Goal: Navigation & Orientation: Go to known website

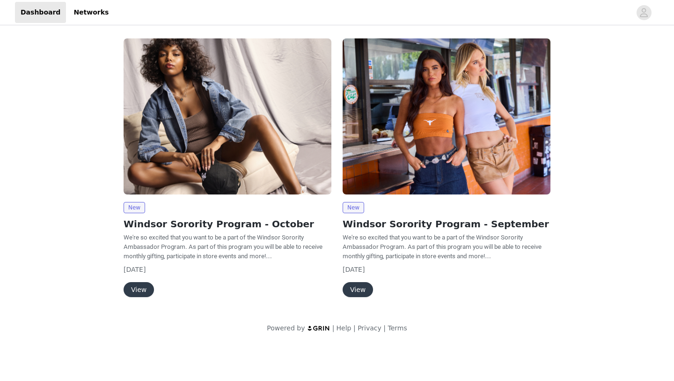
click at [135, 289] on button "View" at bounding box center [139, 289] width 30 height 15
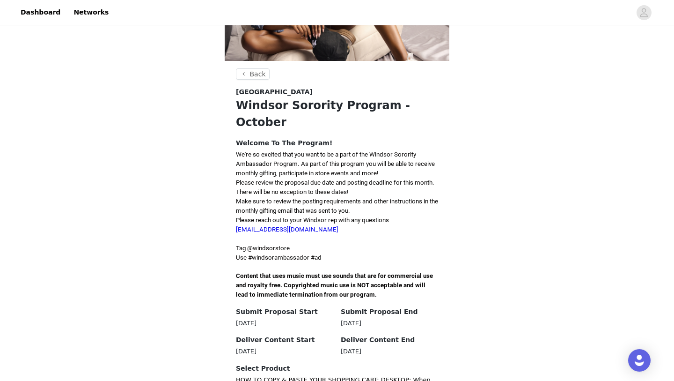
scroll to position [125, 0]
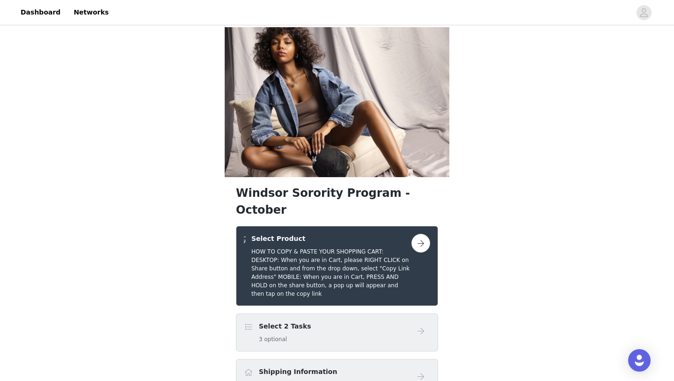
click at [420, 234] on button "button" at bounding box center [421, 243] width 19 height 19
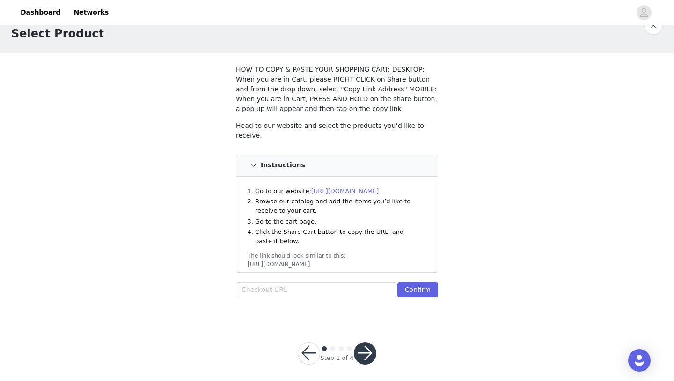
scroll to position [27, 0]
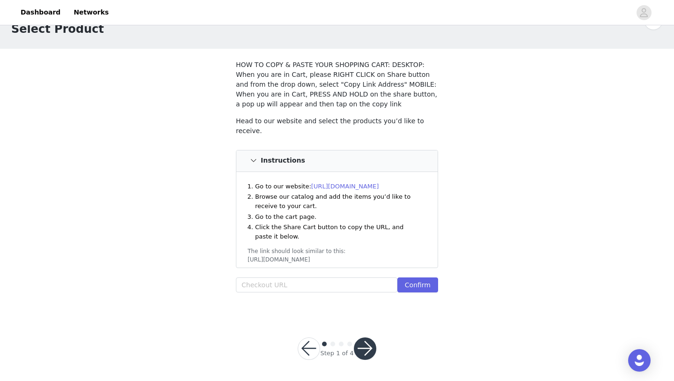
click at [333, 183] on link "[URL][DOMAIN_NAME]" at bounding box center [345, 186] width 68 height 7
